Goal: Find contact information: Find contact information

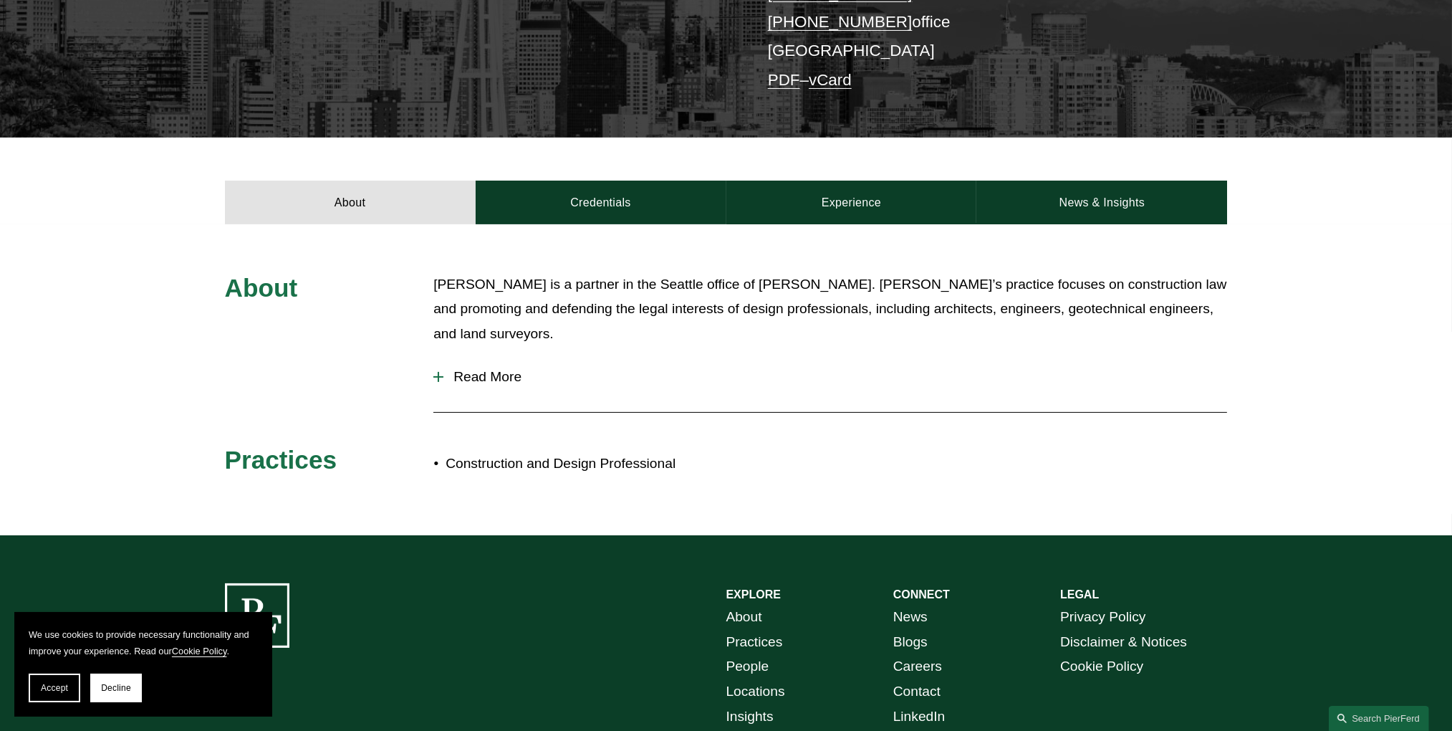
scroll to position [514, 0]
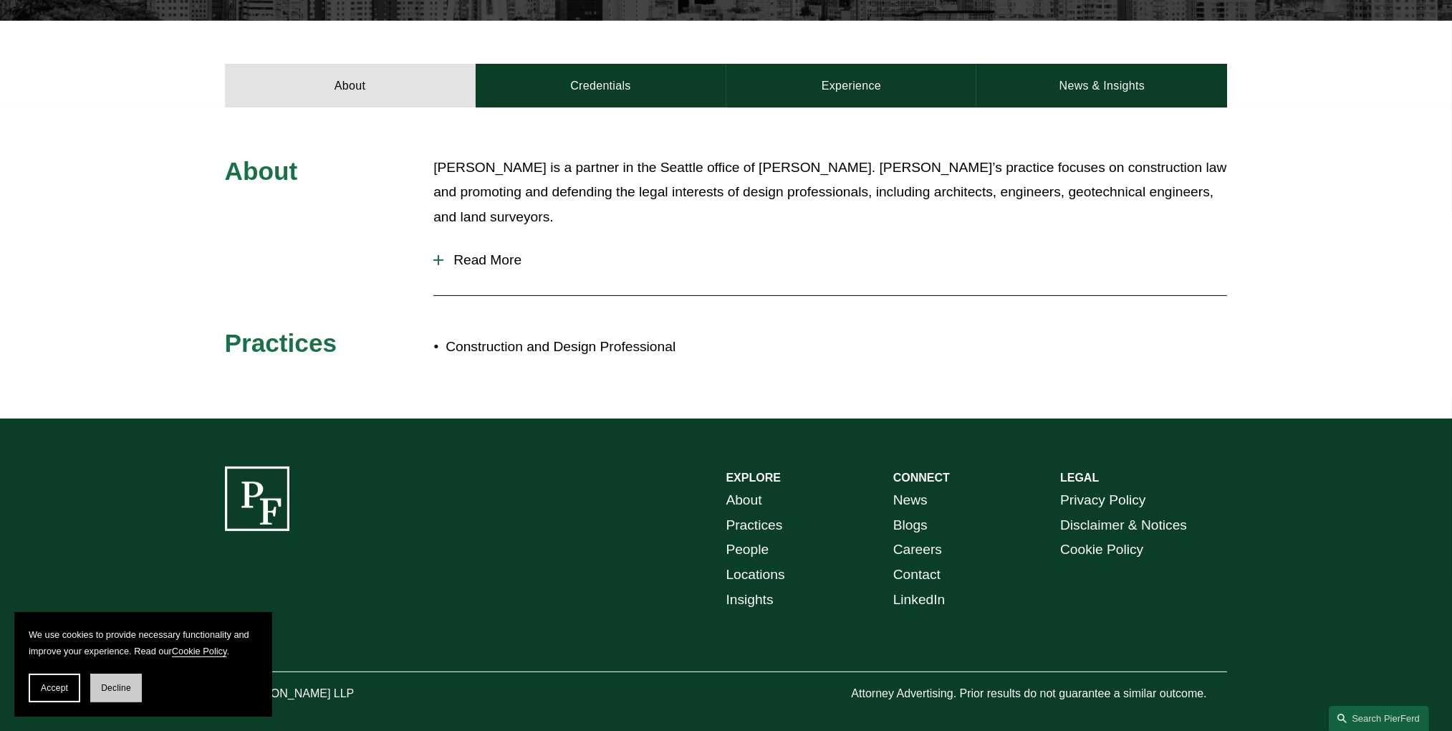
click at [89, 677] on div "Accept Decline" at bounding box center [143, 687] width 229 height 29
click at [92, 684] on button "Decline" at bounding box center [116, 687] width 52 height 29
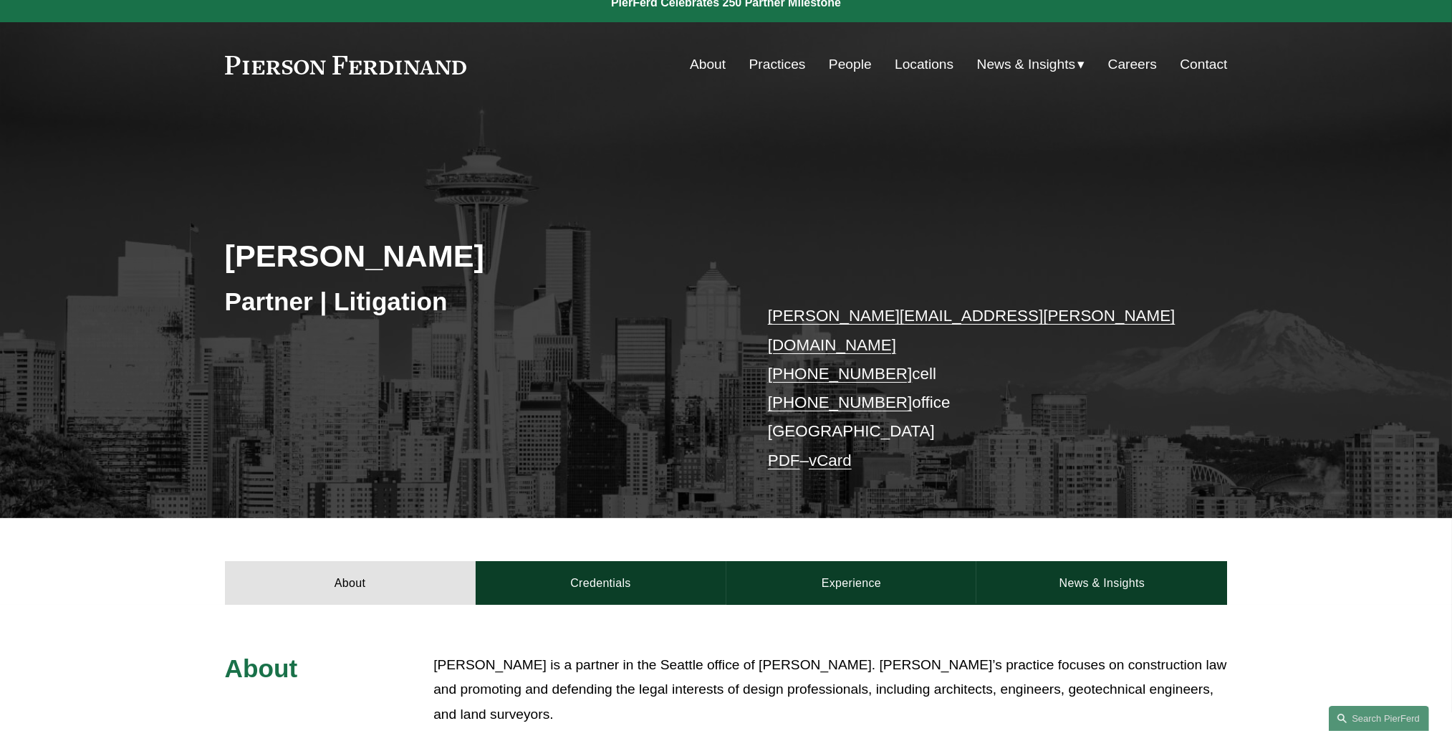
scroll to position [0, 0]
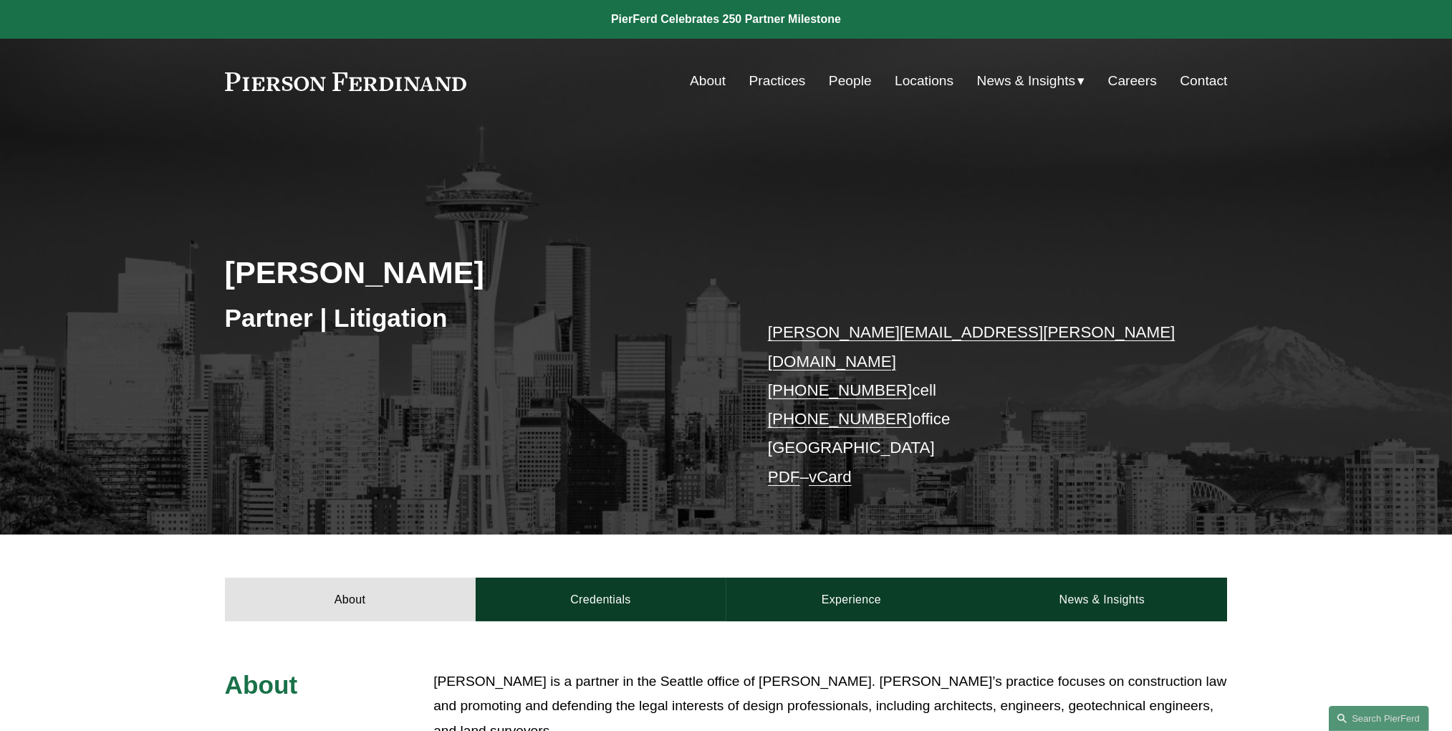
click at [1216, 68] on link "Contact" at bounding box center [1203, 80] width 47 height 27
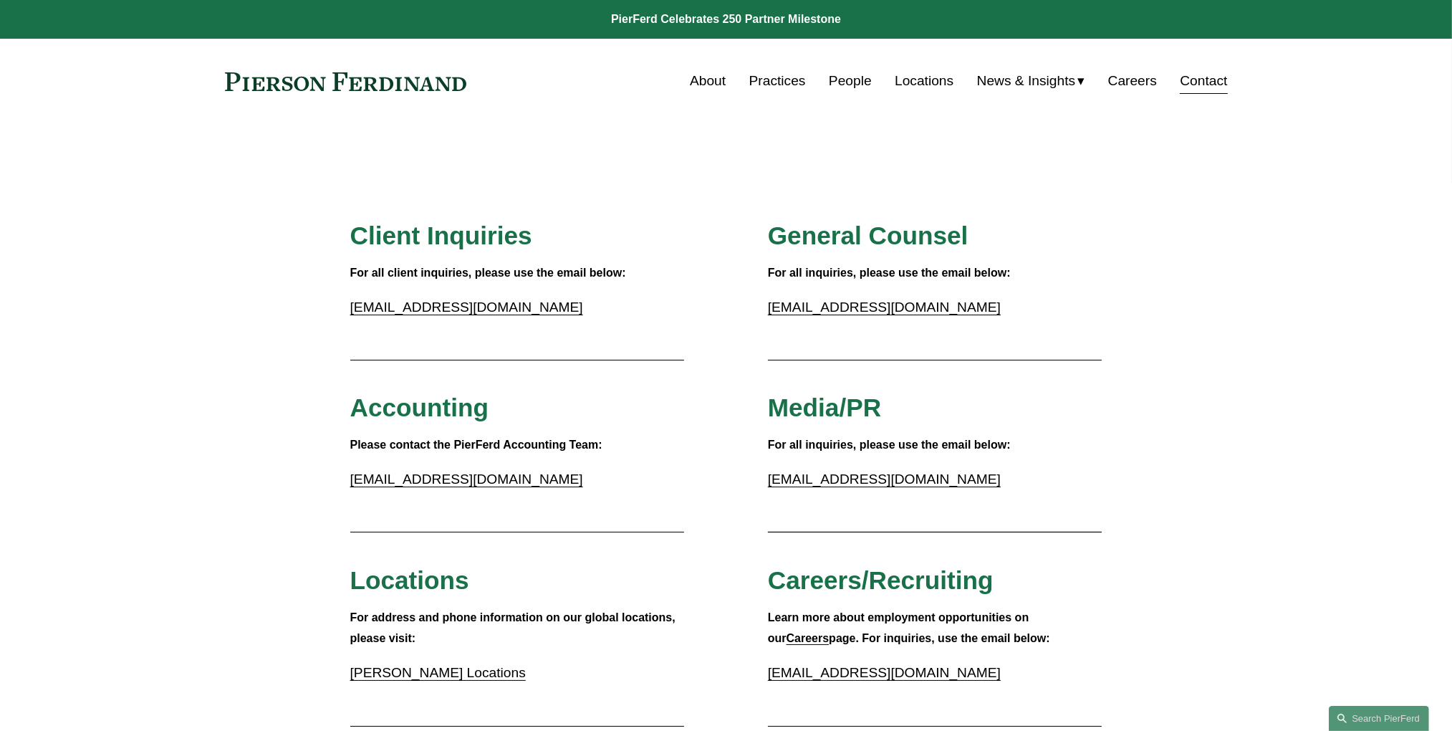
click at [925, 87] on link "Locations" at bounding box center [924, 80] width 59 height 27
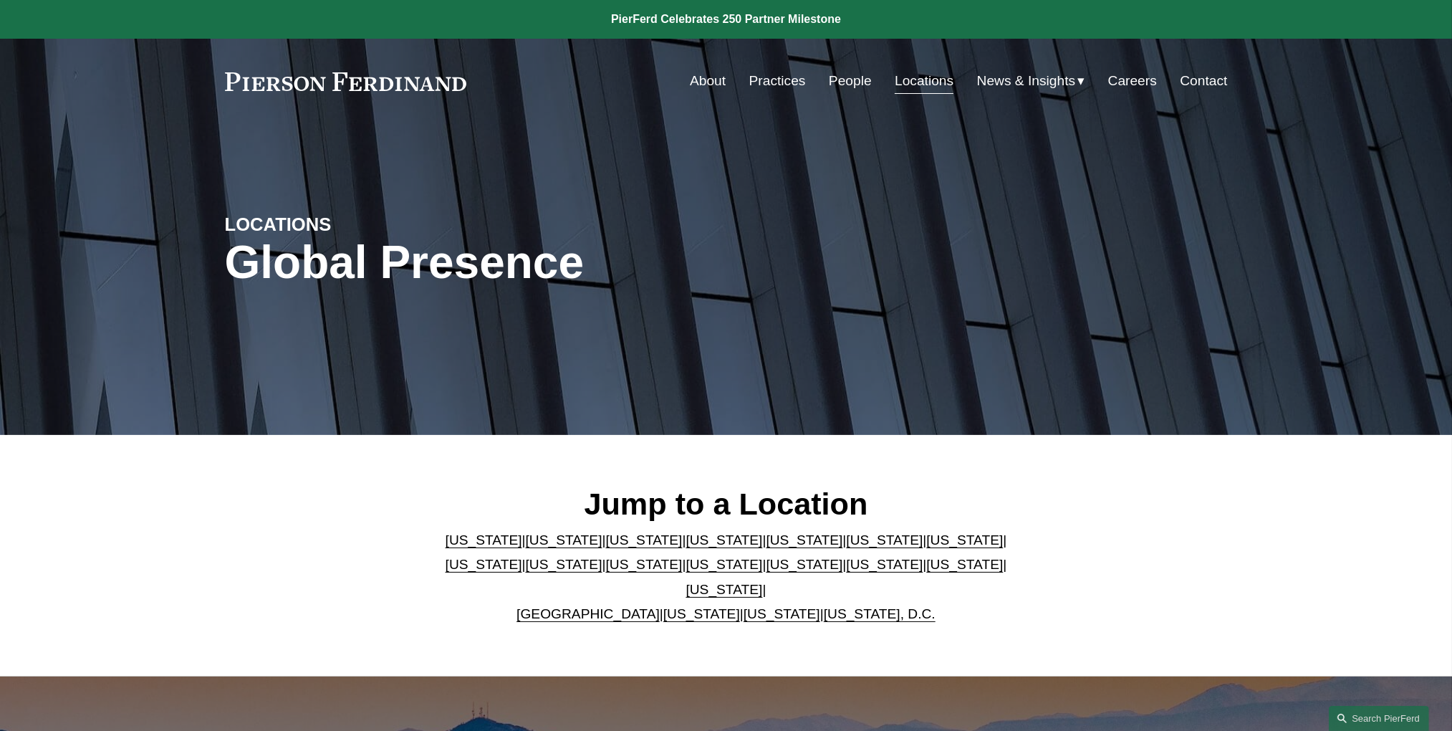
click at [535, 547] on link "California" at bounding box center [564, 539] width 77 height 15
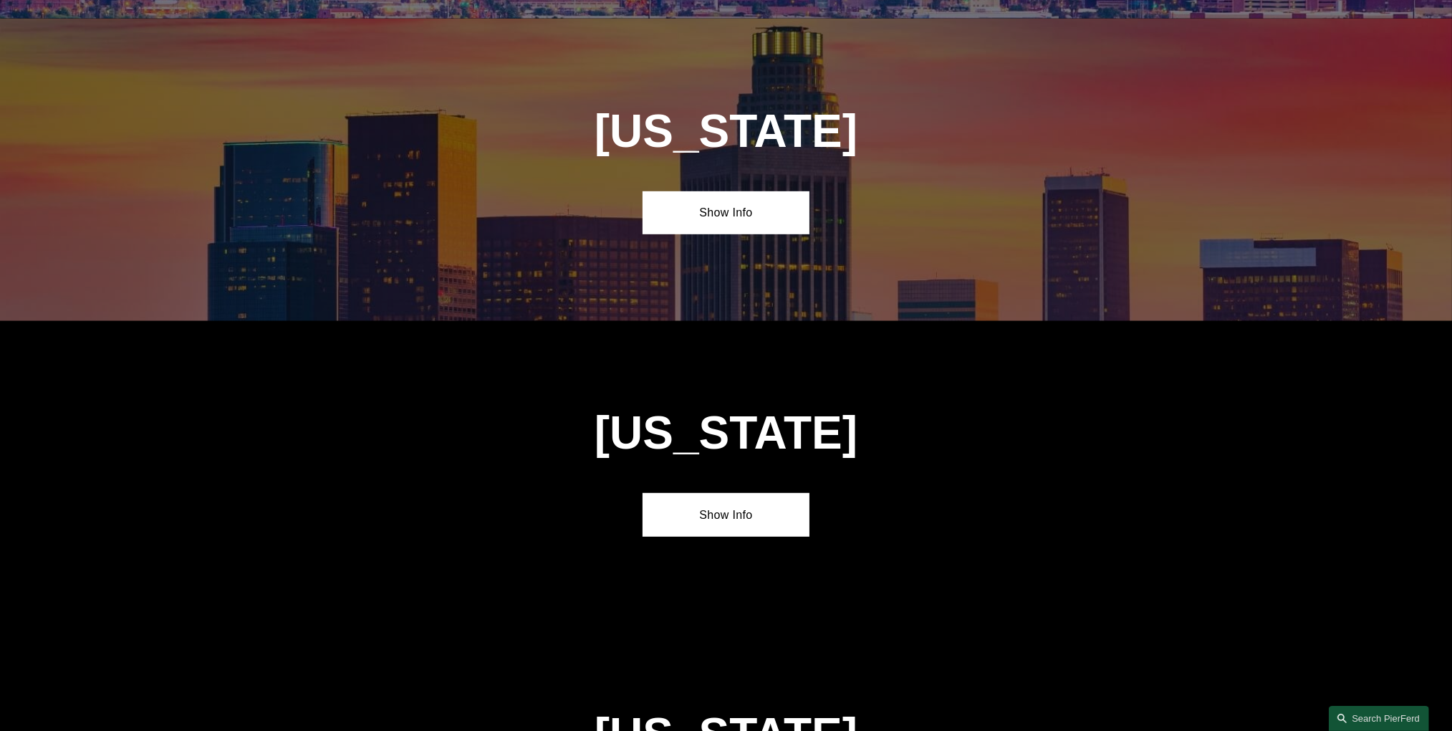
scroll to position [978, 0]
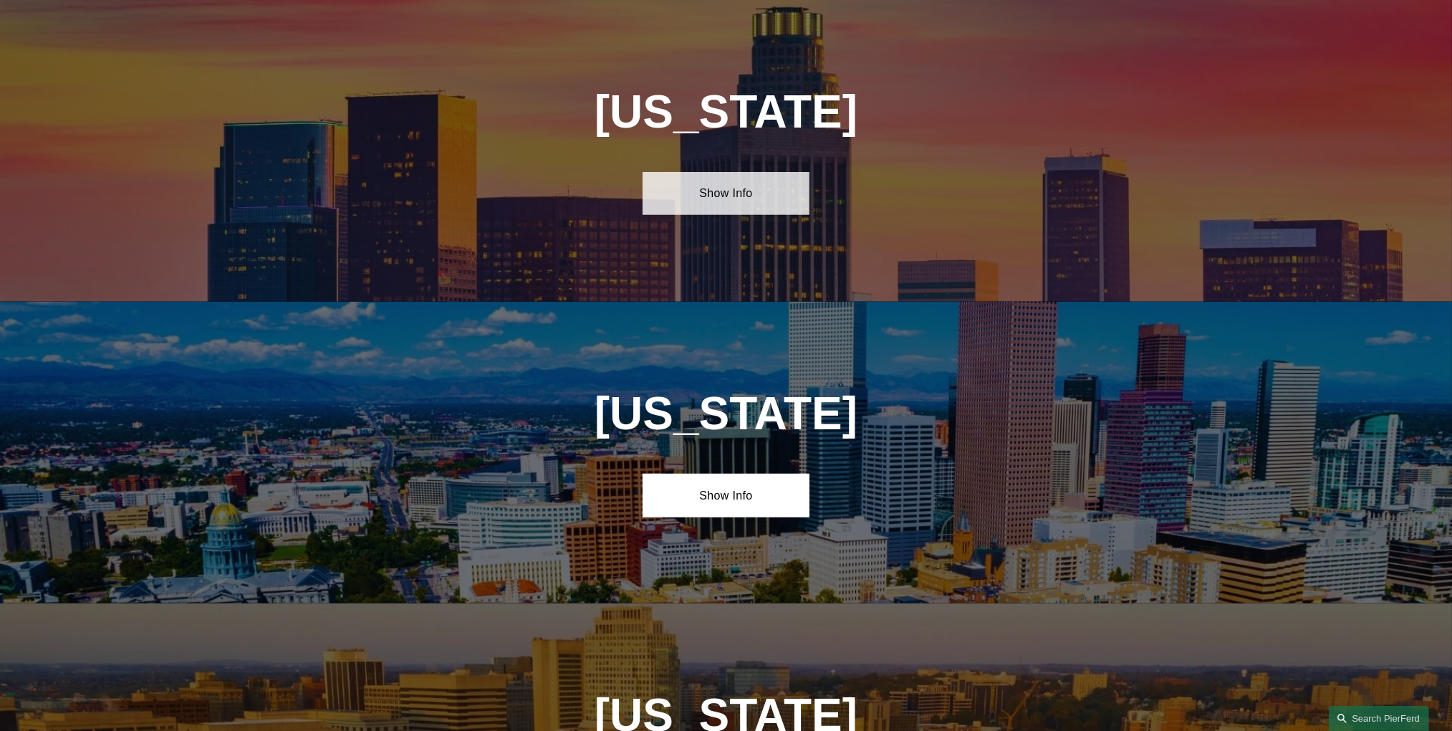
click at [719, 186] on link "Show Info" at bounding box center [726, 193] width 167 height 43
